Goal: Find specific fact: Find specific fact

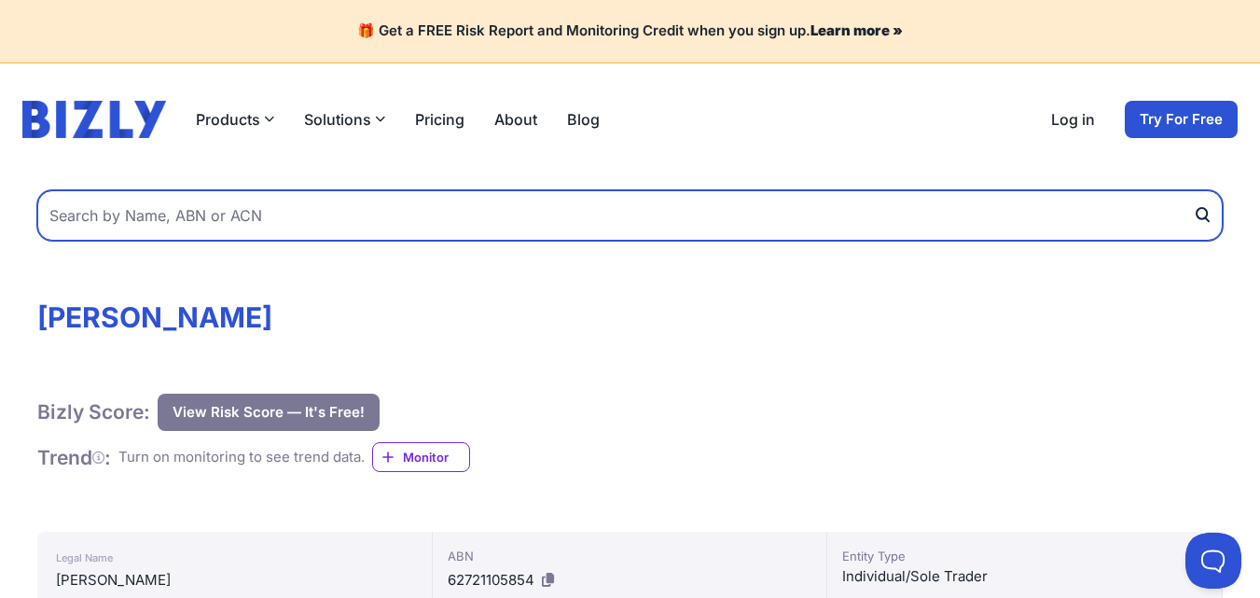
paste input "59 496 276 684"
type input "59 496 276 684"
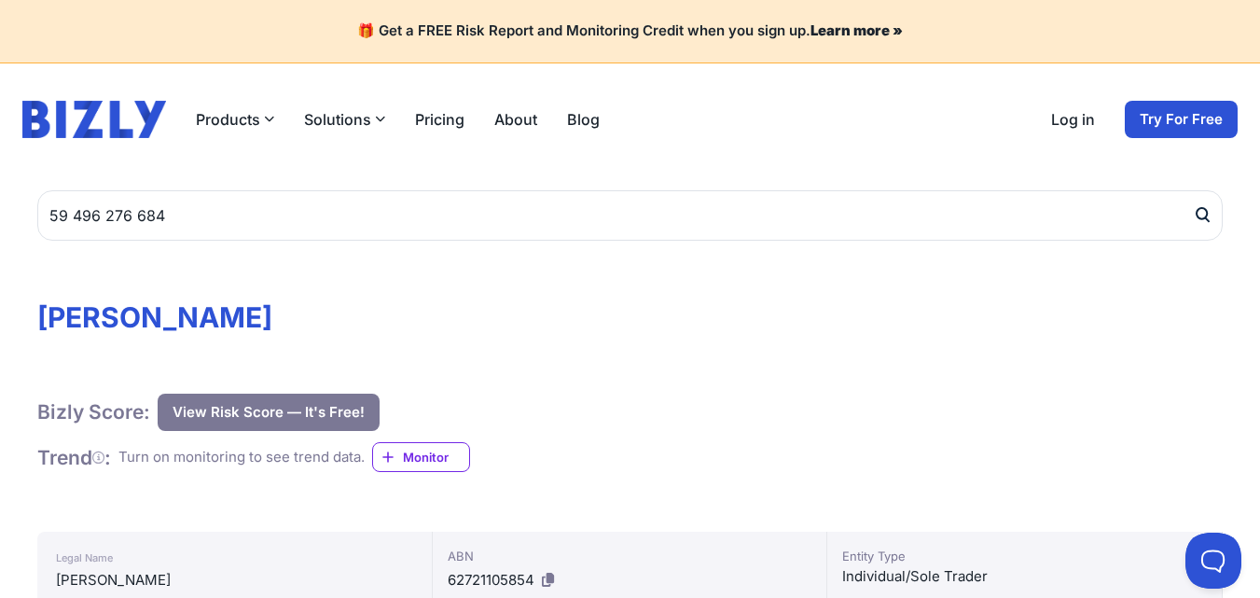
click at [1202, 210] on icon "submit" at bounding box center [1202, 215] width 19 height 20
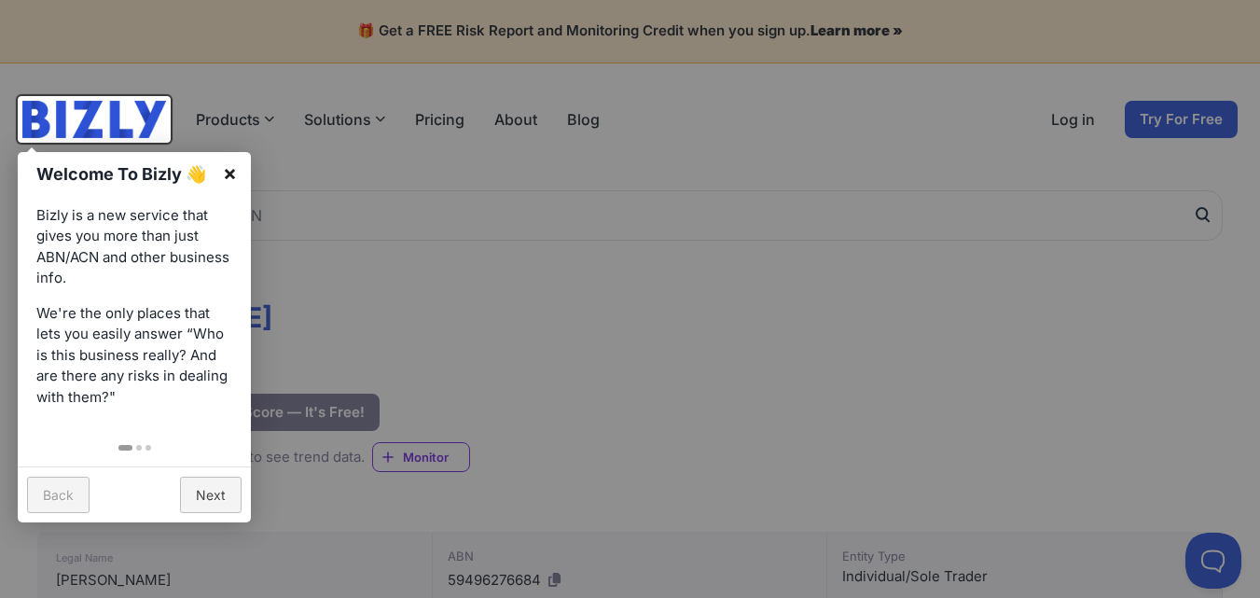
click at [232, 174] on link "×" at bounding box center [230, 173] width 42 height 42
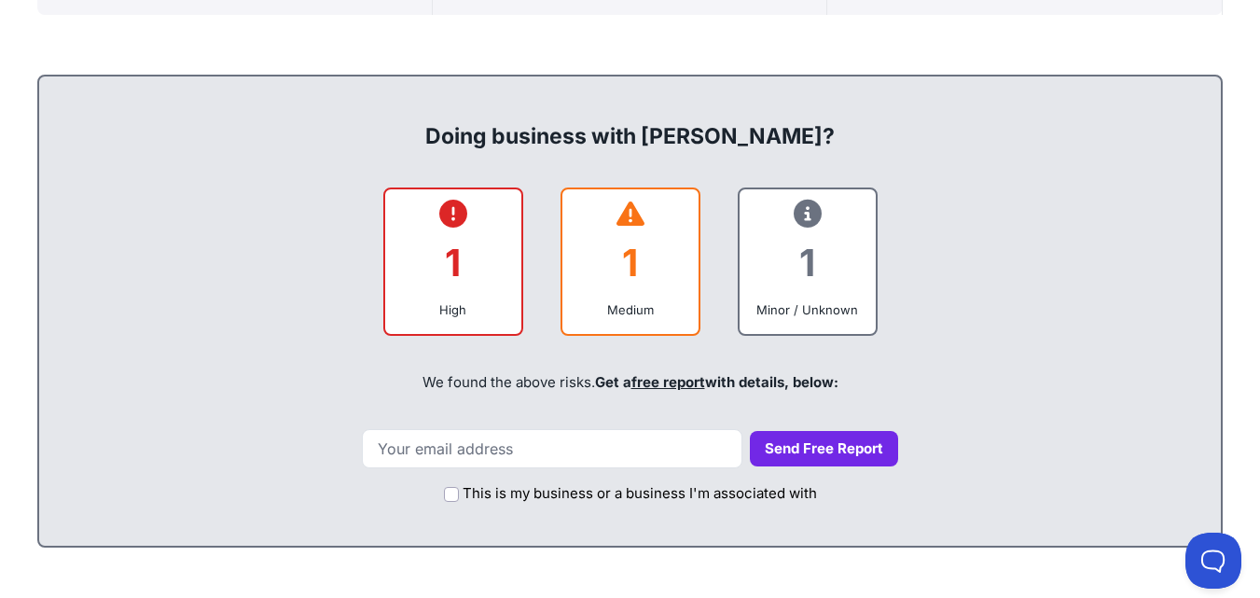
scroll to position [314, 0]
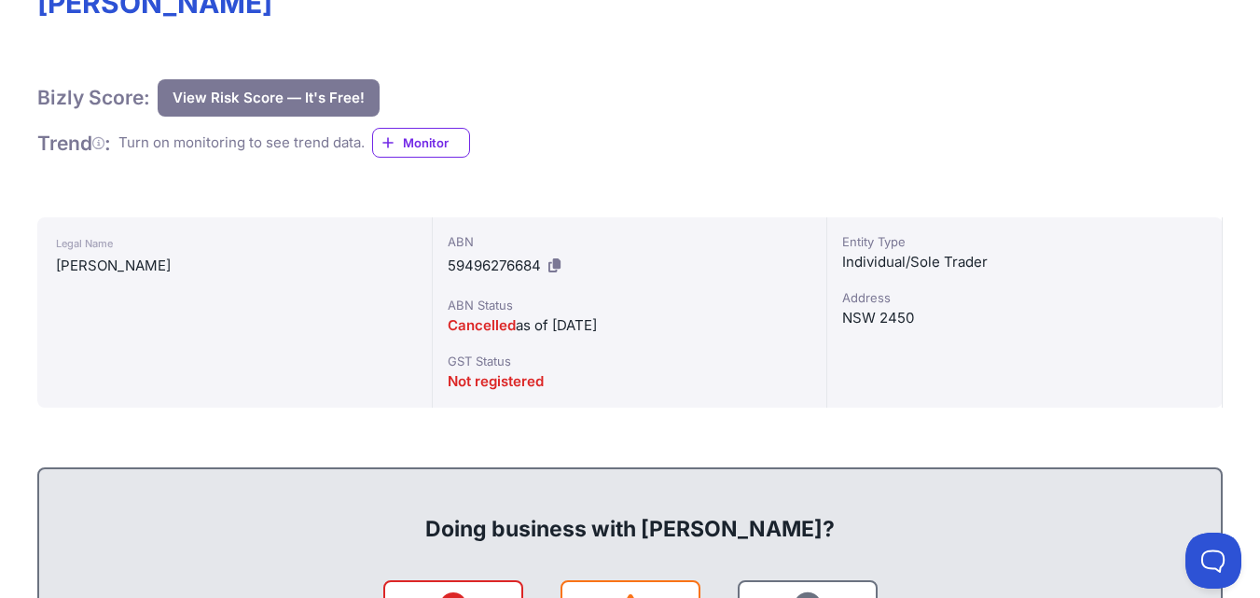
drag, startPoint x: 556, startPoint y: 268, endPoint x: 806, endPoint y: 105, distance: 298.0
click at [550, 268] on icon at bounding box center [554, 265] width 12 height 14
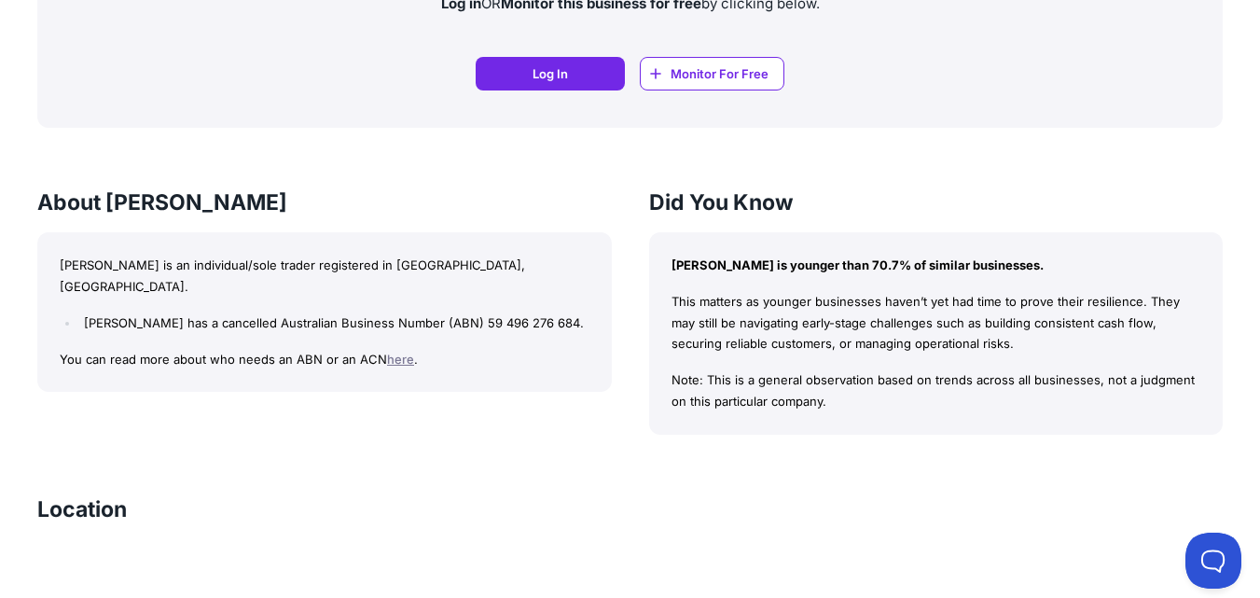
scroll to position [1554, 0]
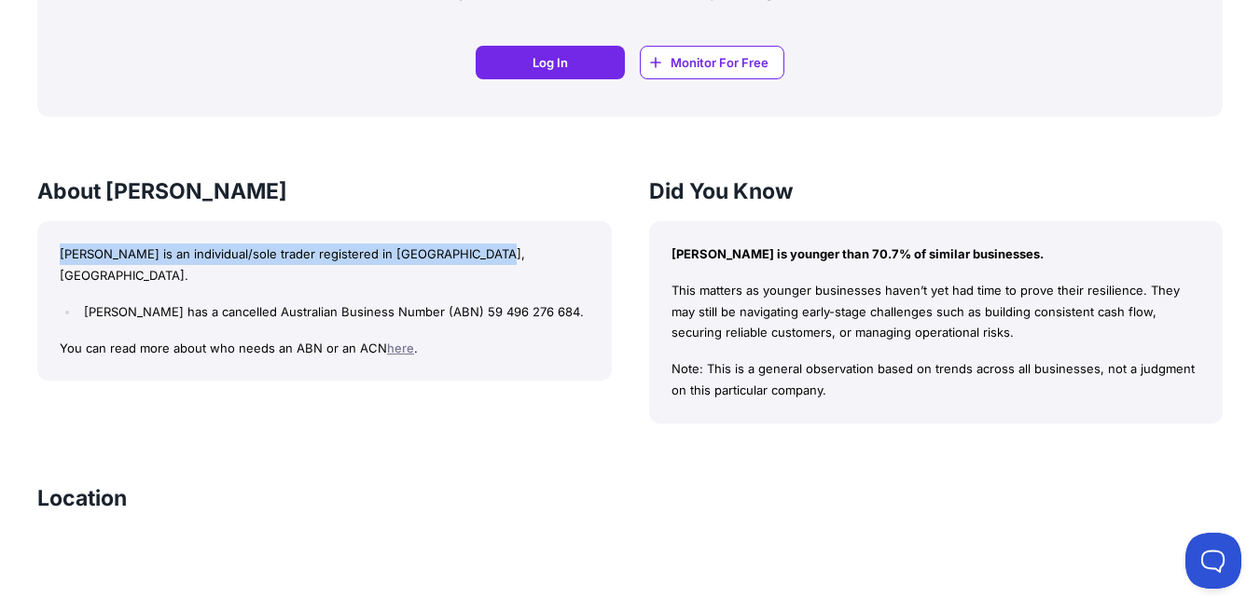
drag, startPoint x: 60, startPoint y: 251, endPoint x: 539, endPoint y: 256, distance: 479.4
click at [539, 256] on p "[PERSON_NAME] is an individual/sole trader registered in [GEOGRAPHIC_DATA], [GE…" at bounding box center [325, 264] width 530 height 43
copy p "[PERSON_NAME] is an individual/sole trader registered in [GEOGRAPHIC_DATA], [GE…"
